Goal: Find specific page/section: Find specific page/section

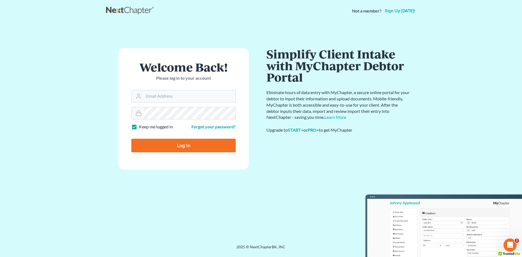
type input "[PERSON_NAME][EMAIL_ADDRESS][DOMAIN_NAME]"
click at [193, 142] on input "Log In" at bounding box center [183, 146] width 104 height 14
type input "Thinking..."
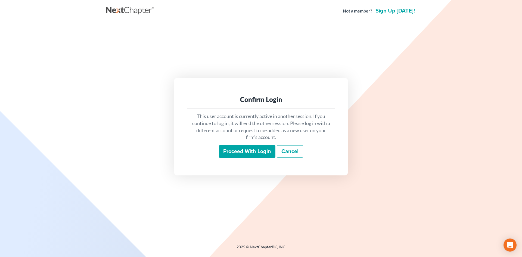
click at [245, 151] on input "Proceed with login" at bounding box center [247, 151] width 57 height 13
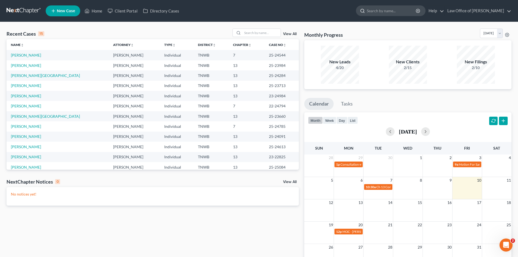
click at [401, 12] on input "search" at bounding box center [392, 11] width 50 height 10
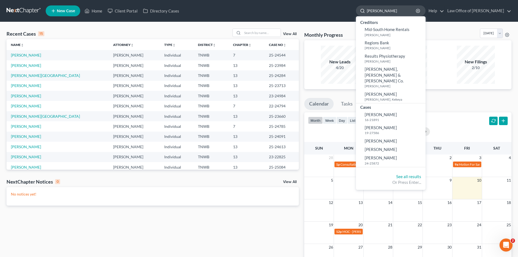
type input "Rene Anthony"
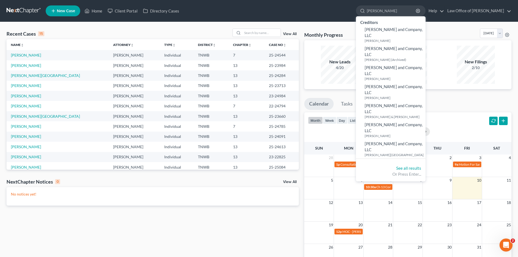
drag, startPoint x: 406, startPoint y: 11, endPoint x: 358, endPoint y: 14, distance: 48.2
click at [358, 14] on ul "New Case Home Client Portal Directory Cases Rene Anthony - No Result - Creditor…" at bounding box center [279, 11] width 466 height 14
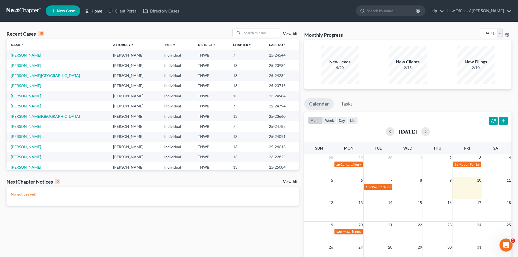
click at [93, 10] on link "Home" at bounding box center [93, 11] width 23 height 10
